Goal: Use online tool/utility: Utilize a website feature to perform a specific function

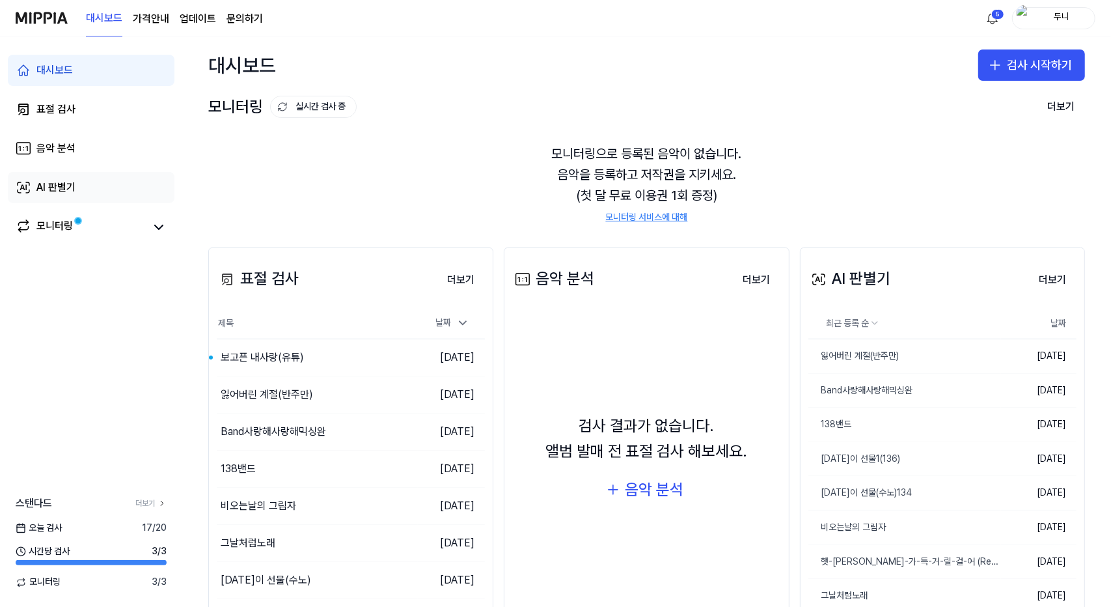
click at [41, 184] on div "AI 판별기" at bounding box center [55, 188] width 39 height 16
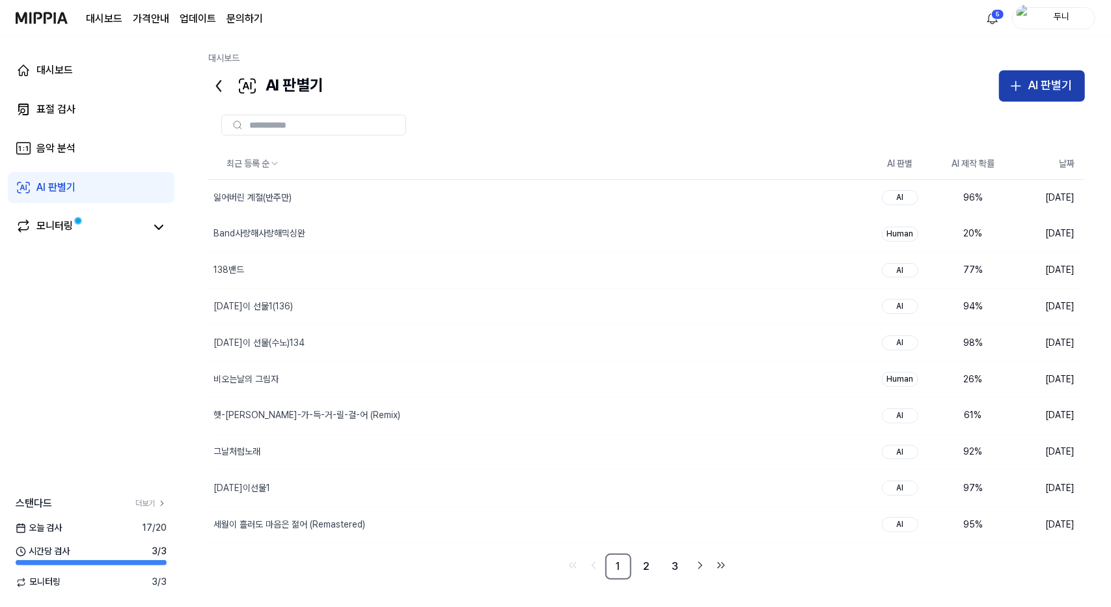
click at [1031, 80] on div "AI 판별기" at bounding box center [1050, 85] width 44 height 19
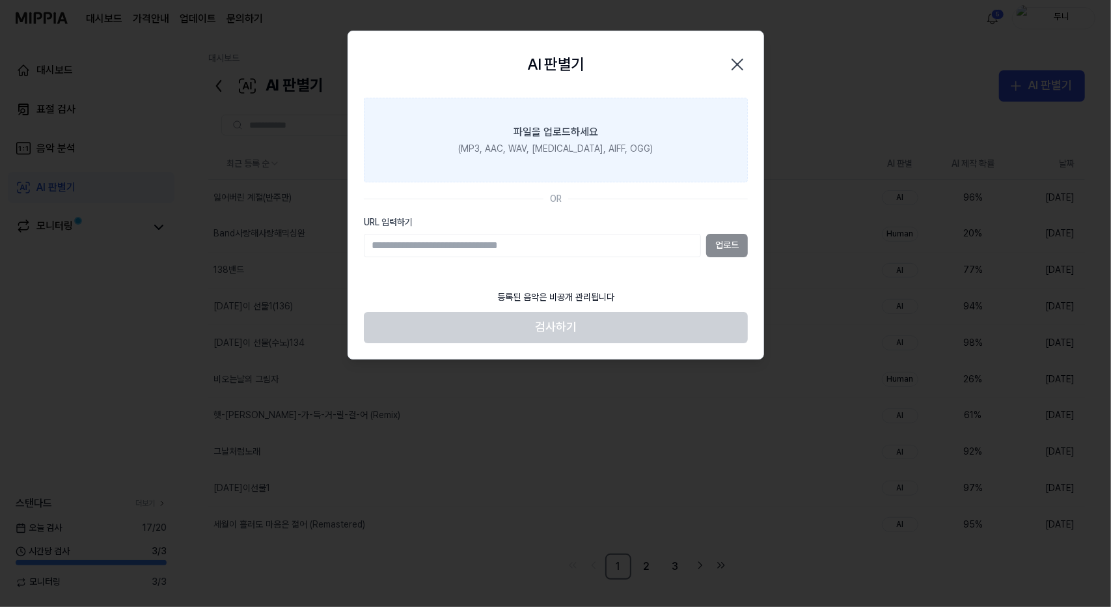
click at [556, 133] on div "파일을 업로드하세요" at bounding box center [556, 132] width 85 height 16
click at [0, 0] on input "파일을 업로드하세요 (MP3, AAC, WAV, [MEDICAL_DATA], AIFF, OGG)" at bounding box center [0, 0] width 0 height 0
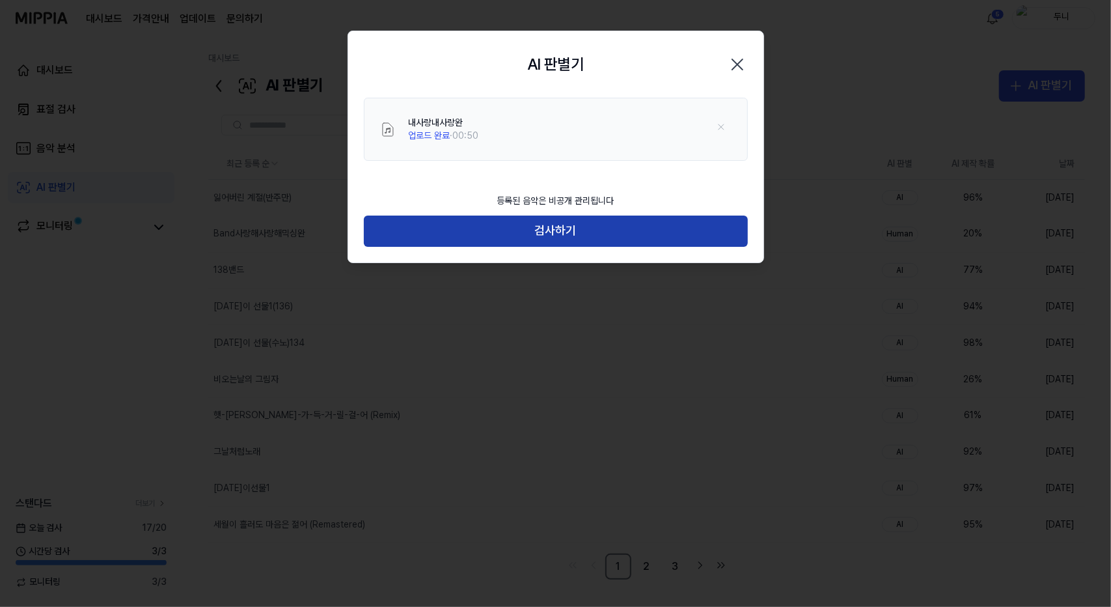
click at [593, 232] on button "검사하기" at bounding box center [556, 230] width 384 height 31
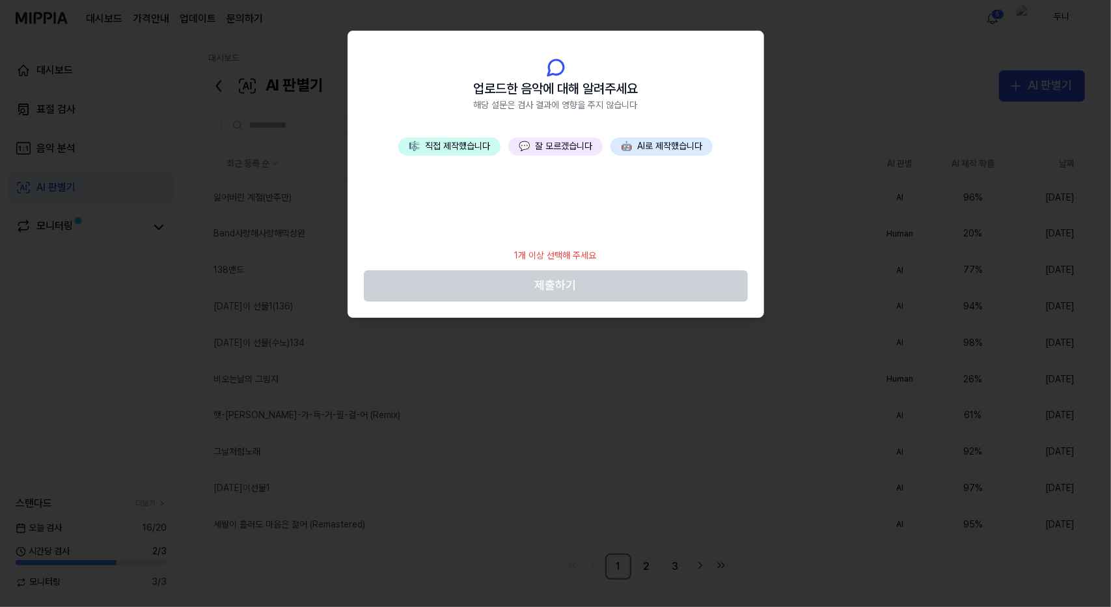
click at [566, 148] on button "💬 잘 모르겠습니다" at bounding box center [555, 146] width 94 height 18
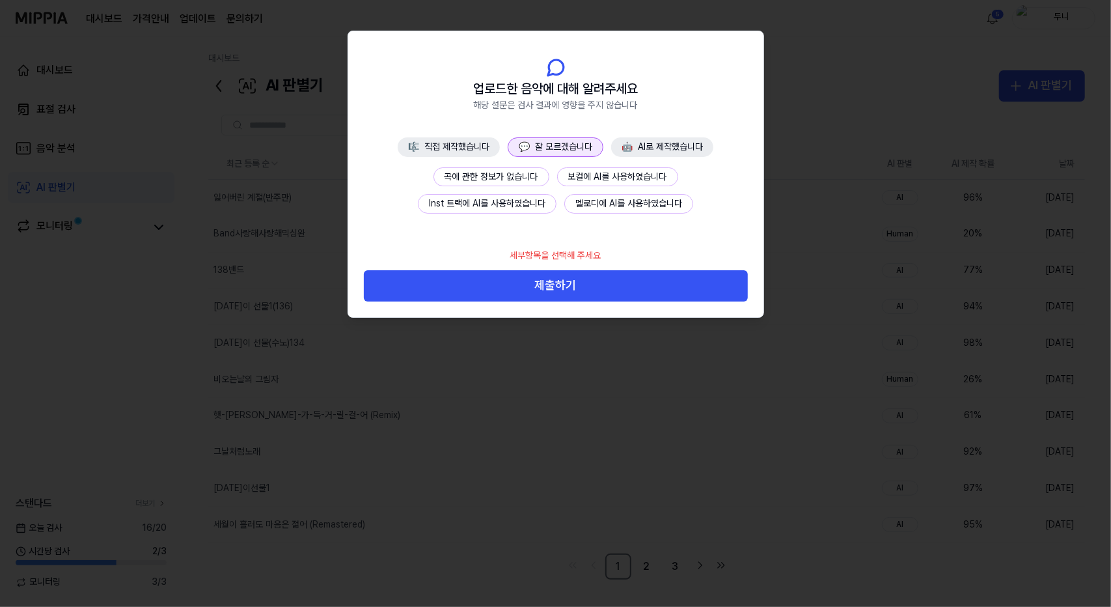
drag, startPoint x: 592, startPoint y: 299, endPoint x: 596, endPoint y: 290, distance: 10.2
click at [592, 298] on button "제출하기" at bounding box center [556, 285] width 384 height 31
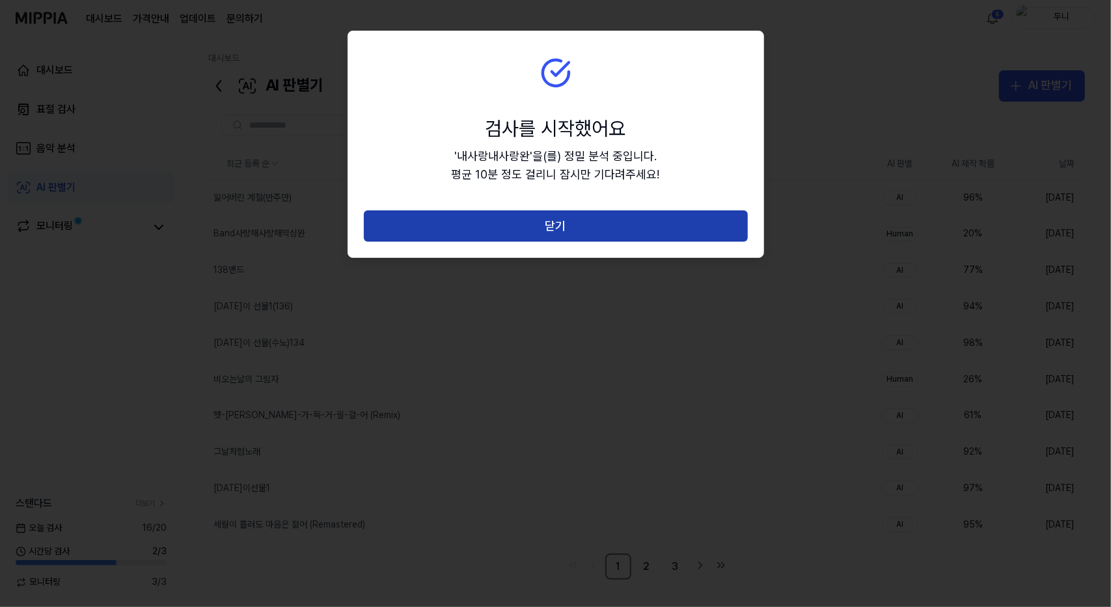
click at [566, 226] on button "닫기" at bounding box center [556, 225] width 384 height 31
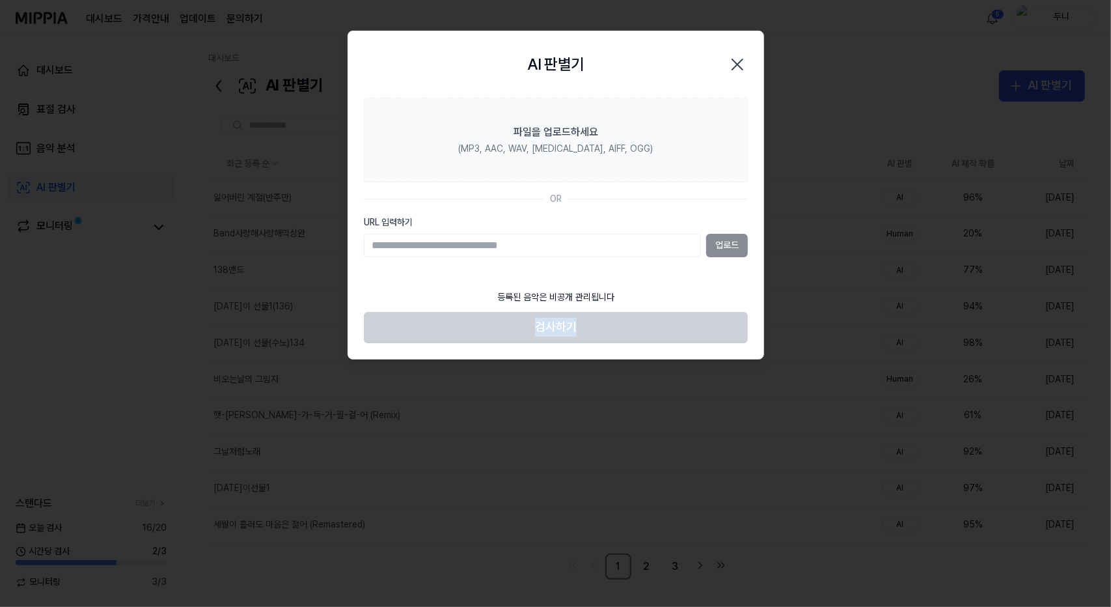
click at [566, 226] on body "대시보드 가격안내 업데이트 문의하기 5 두니 대시보드 표절 검사 음악 분석 AI 판별기 모니터링 스탠다드 더보기 [DATE] 검사 16 / 2…" at bounding box center [555, 303] width 1111 height 607
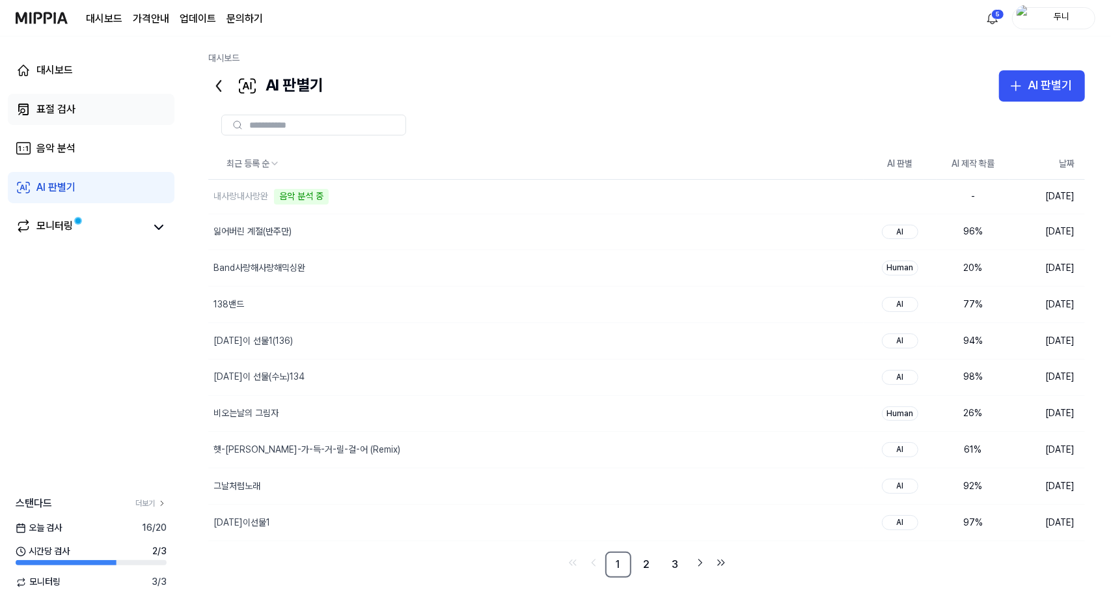
click at [49, 109] on div "표절 검사" at bounding box center [55, 110] width 39 height 16
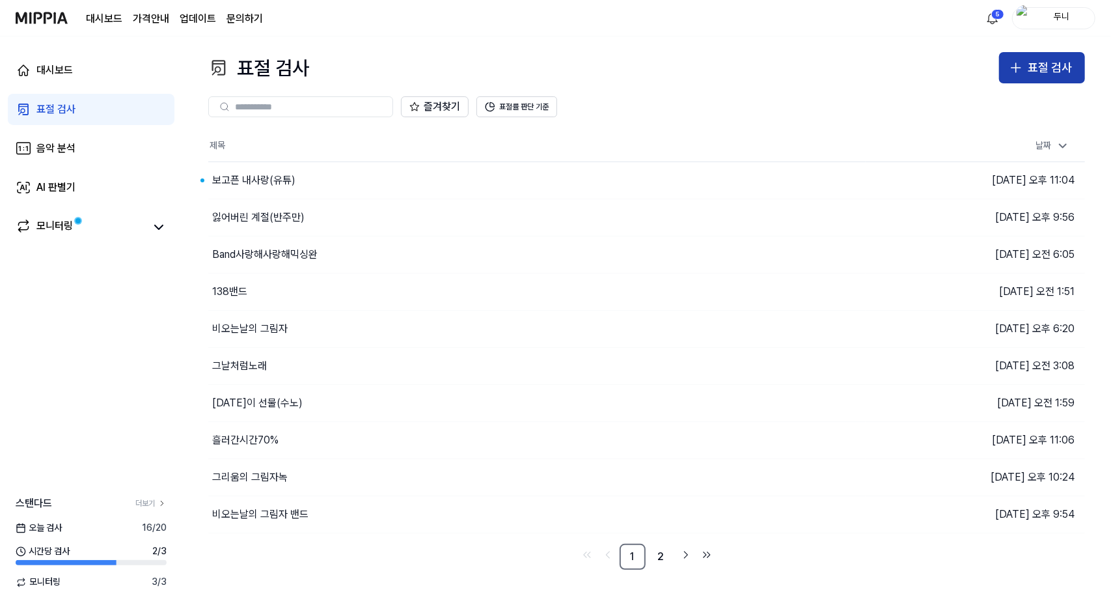
click at [1049, 72] on div "표절 검사" at bounding box center [1050, 68] width 44 height 19
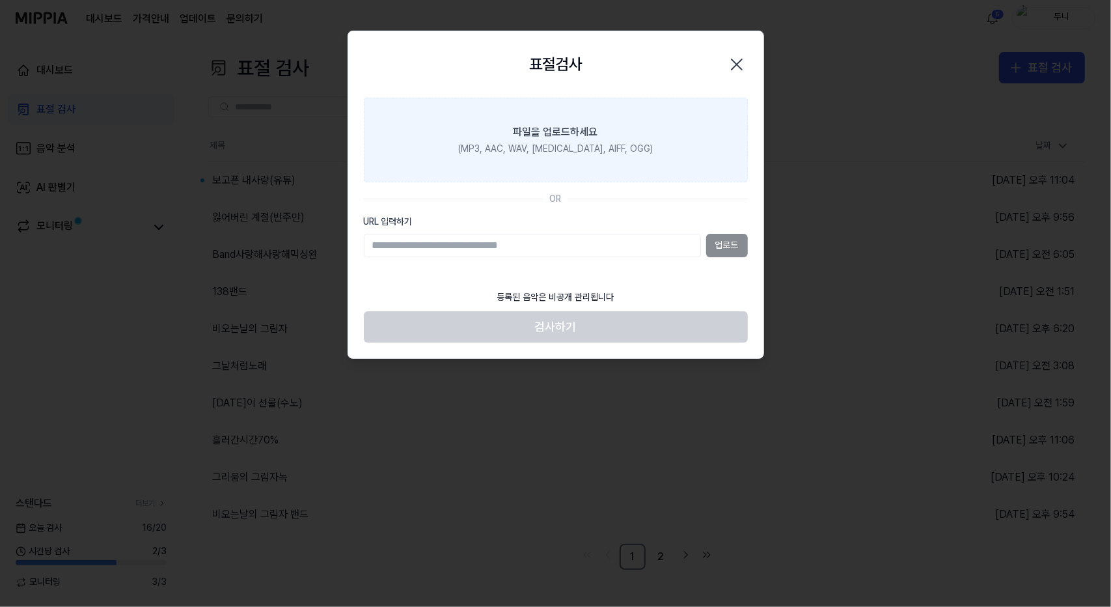
click at [531, 127] on div "파일을 업로드하세요" at bounding box center [556, 132] width 85 height 16
click at [0, 0] on input "파일을 업로드하세요 (MP3, AAC, WAV, [MEDICAL_DATA], AIFF, OGG)" at bounding box center [0, 0] width 0 height 0
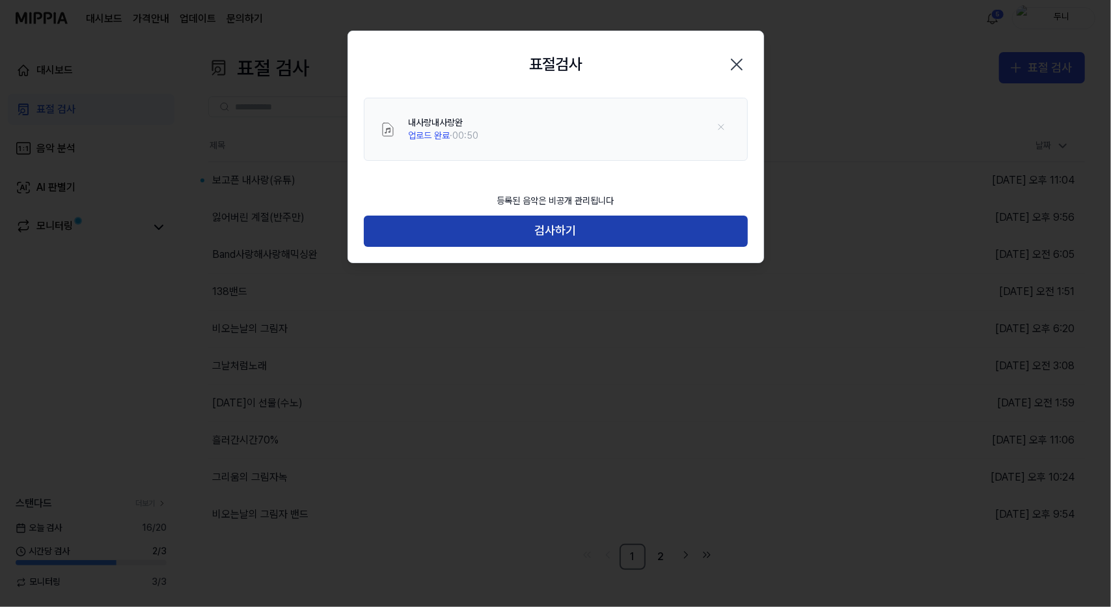
click at [582, 230] on button "검사하기" at bounding box center [556, 230] width 384 height 31
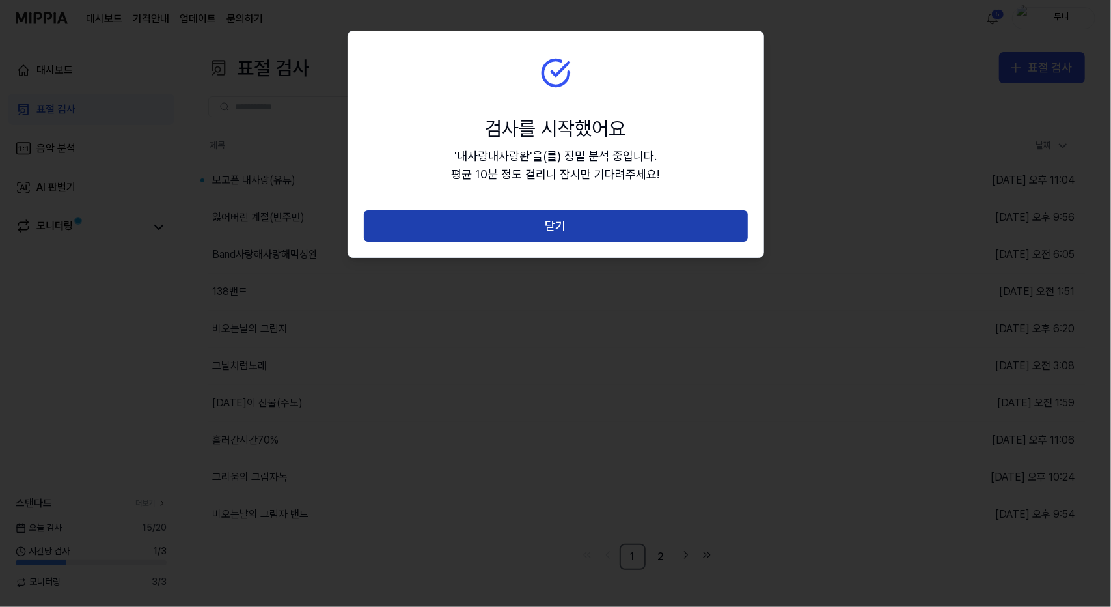
click at [587, 223] on button "닫기" at bounding box center [556, 225] width 384 height 31
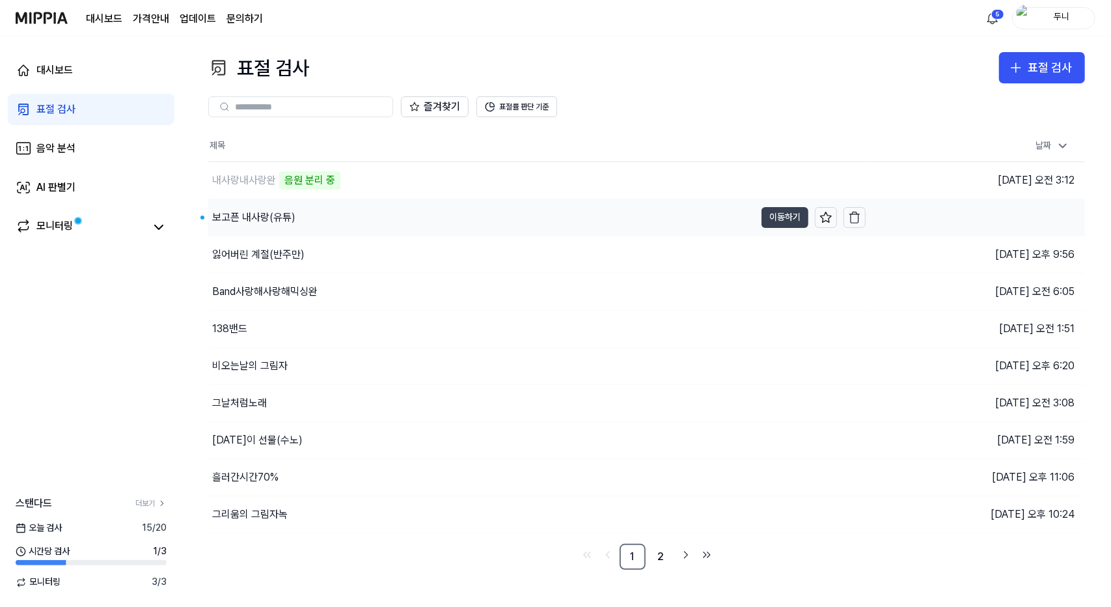
click at [779, 214] on button "이동하기" at bounding box center [785, 217] width 47 height 21
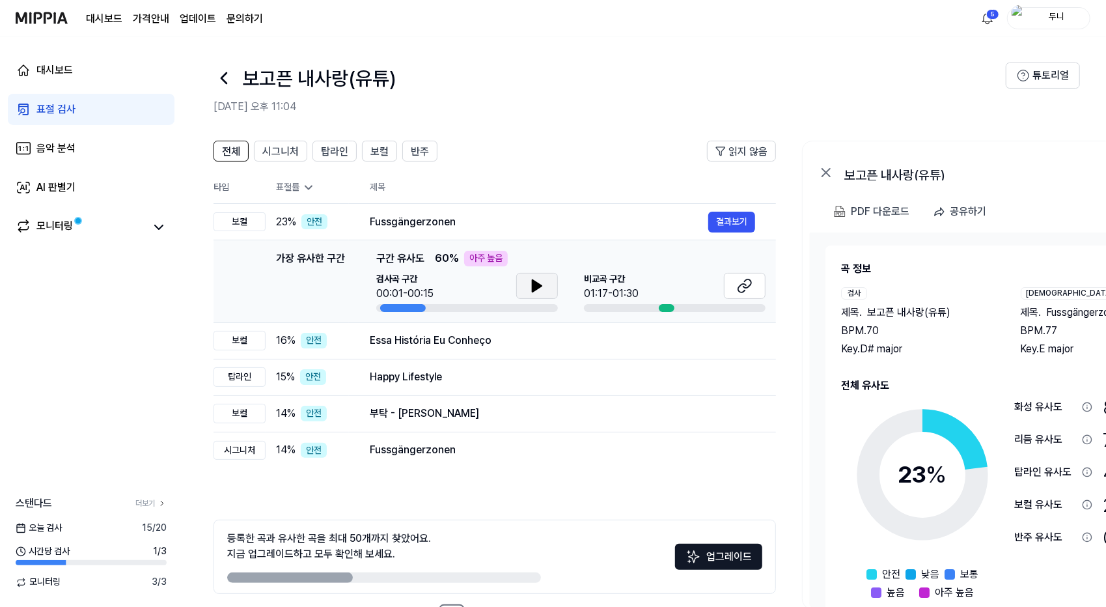
click at [534, 291] on icon at bounding box center [537, 286] width 16 height 16
click at [53, 107] on div "표절 검사" at bounding box center [55, 110] width 39 height 16
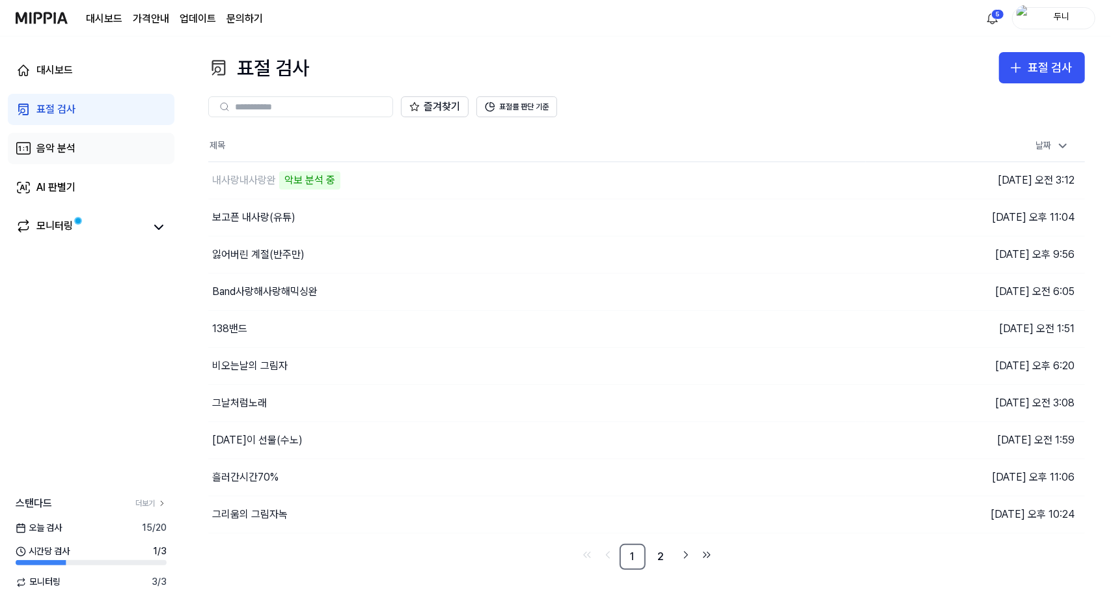
click at [48, 147] on div "음악 분석" at bounding box center [55, 149] width 39 height 16
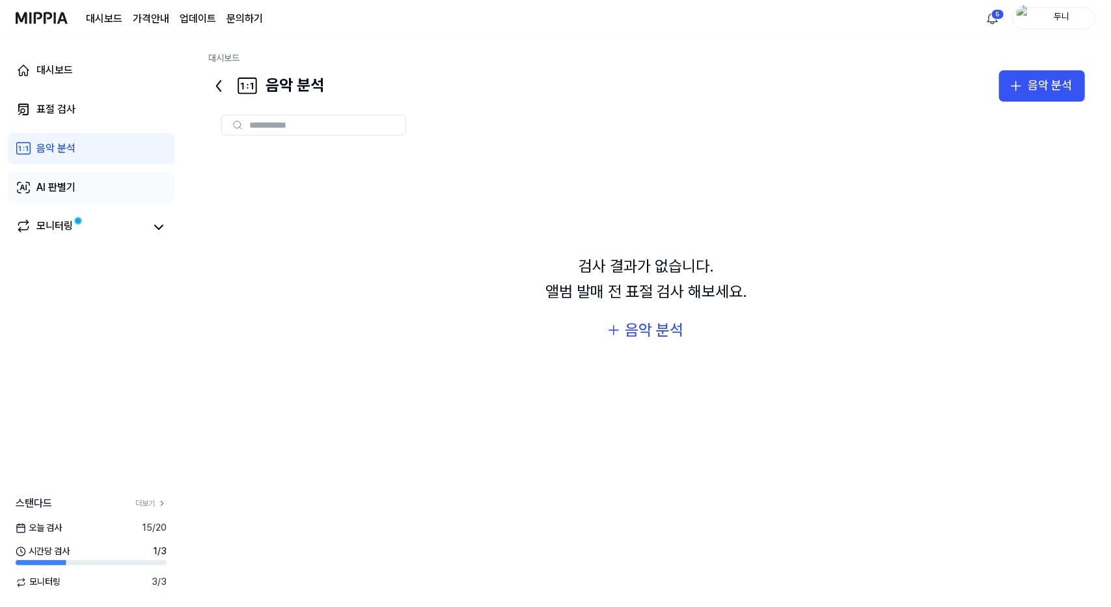
click at [51, 189] on div "AI 판별기" at bounding box center [55, 188] width 39 height 16
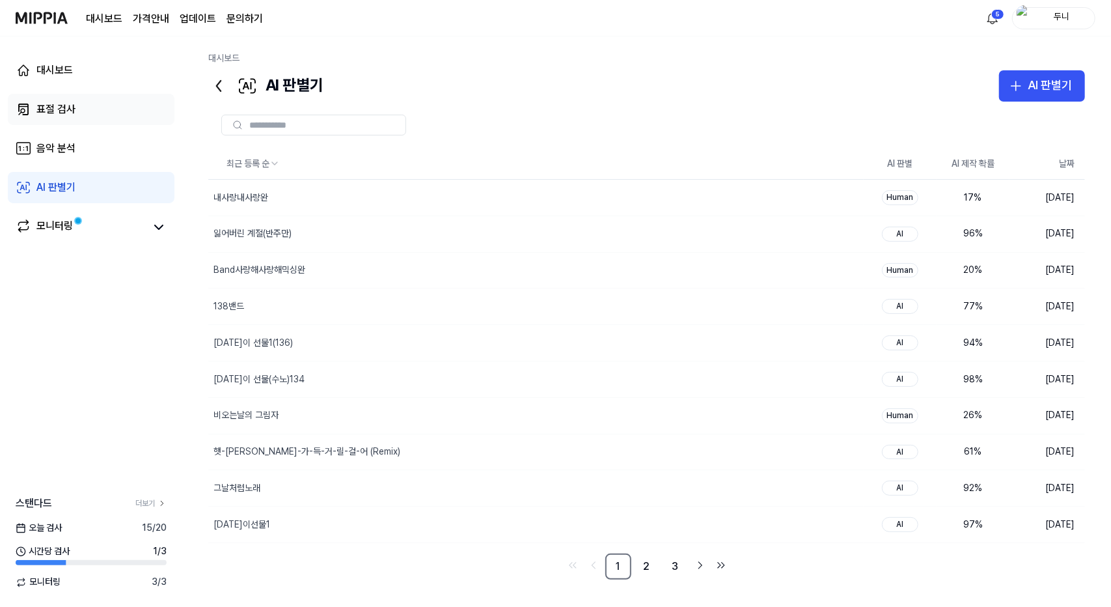
click at [49, 111] on div "표절 검사" at bounding box center [55, 110] width 39 height 16
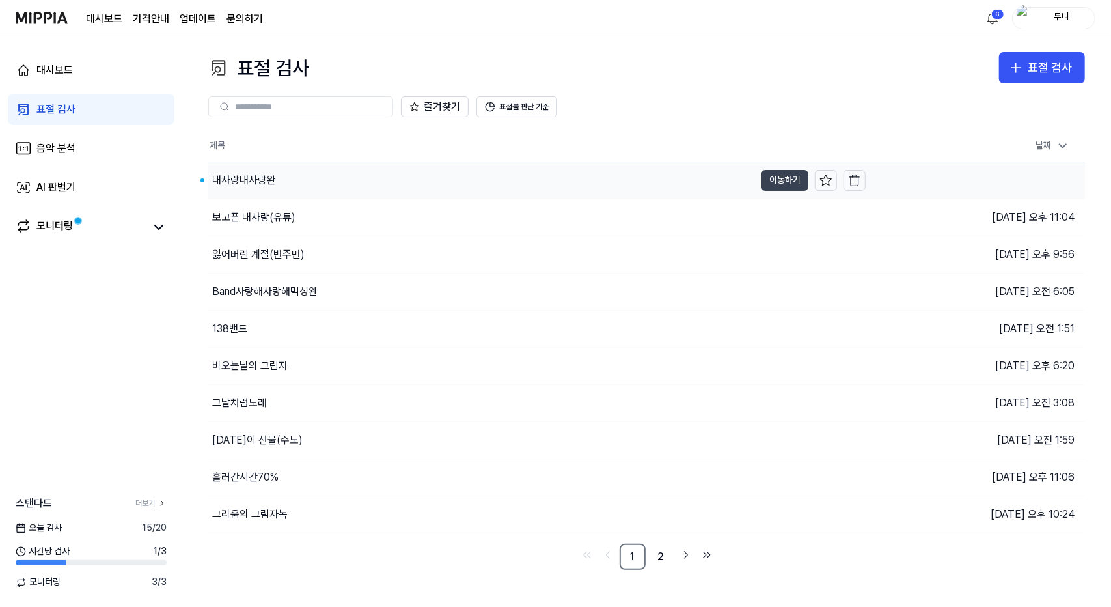
click at [771, 183] on button "이동하기" at bounding box center [785, 180] width 47 height 21
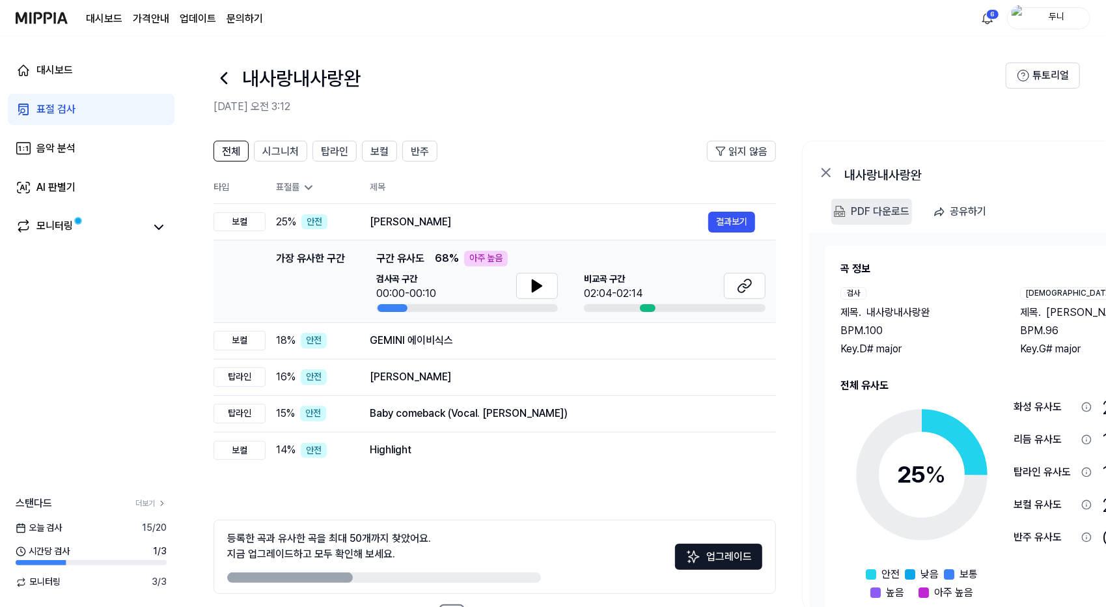
click at [875, 209] on div "PDF 다운로드" at bounding box center [880, 211] width 59 height 17
